Goal: Navigation & Orientation: Find specific page/section

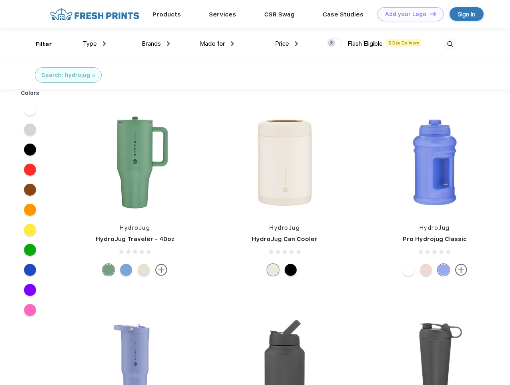
scroll to position [0, 0]
click at [408, 14] on link "Add your Logo Design Tool" at bounding box center [411, 14] width 66 height 14
click at [0, 0] on div "Design Tool" at bounding box center [0, 0] width 0 height 0
click at [430, 13] on link "Add your Logo Design Tool" at bounding box center [411, 14] width 66 height 14
click at [38, 44] on div "Filter" at bounding box center [44, 43] width 16 height 9
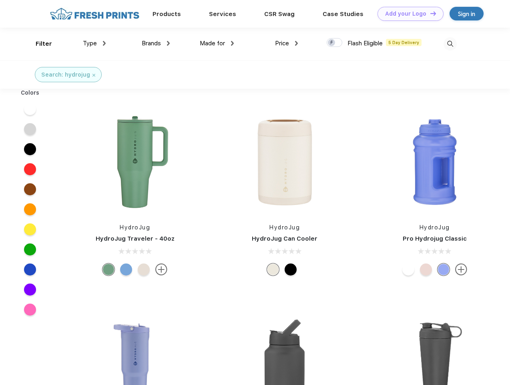
click at [95, 43] on span "Type" at bounding box center [90, 43] width 14 height 7
click at [156, 43] on span "Brands" at bounding box center [151, 43] width 19 height 7
click at [217, 43] on span "Made for" at bounding box center [212, 43] width 25 height 7
click at [287, 43] on span "Price" at bounding box center [282, 43] width 14 height 7
click at [335, 43] on div at bounding box center [335, 42] width 16 height 9
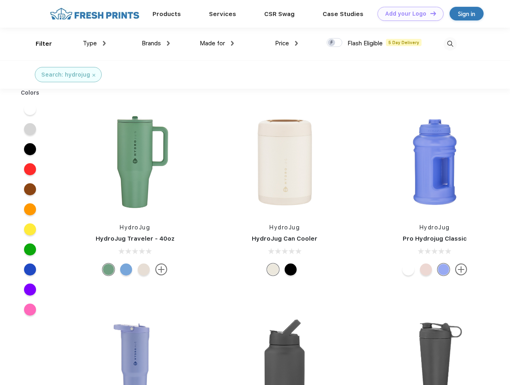
click at [332, 43] on input "checkbox" at bounding box center [329, 40] width 5 height 5
click at [450, 44] on img at bounding box center [450, 43] width 13 height 13
